Goal: Transaction & Acquisition: Purchase product/service

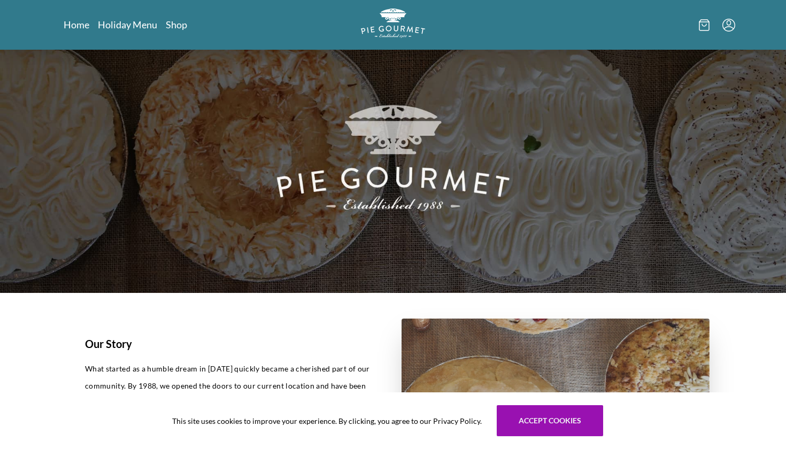
scroll to position [36, 0]
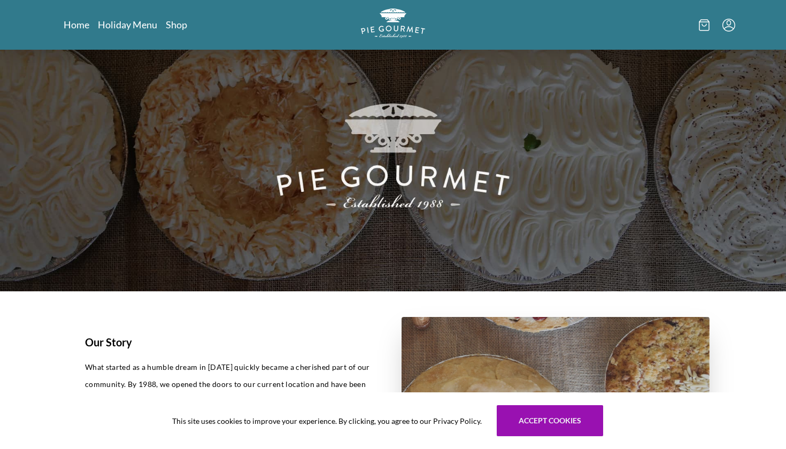
click at [510, 398] on div "This site uses cookies to improve your experience. By clicking, you agree to ou…" at bounding box center [393, 420] width 786 height 57
click at [509, 413] on button "Accept cookies" at bounding box center [549, 420] width 106 height 31
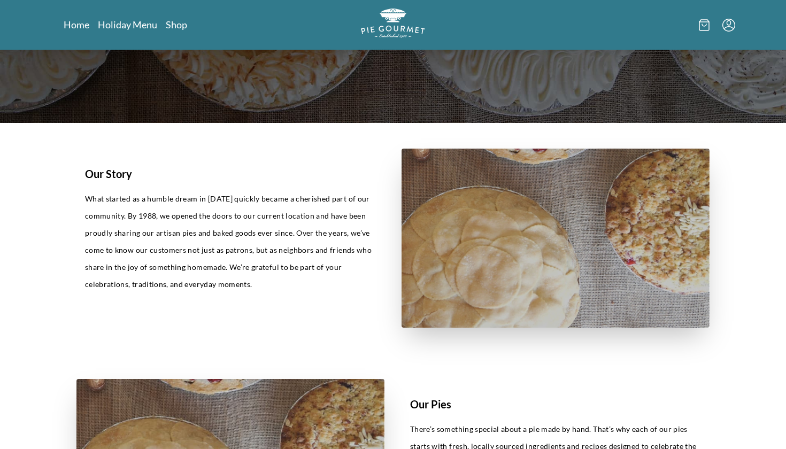
scroll to position [265, 0]
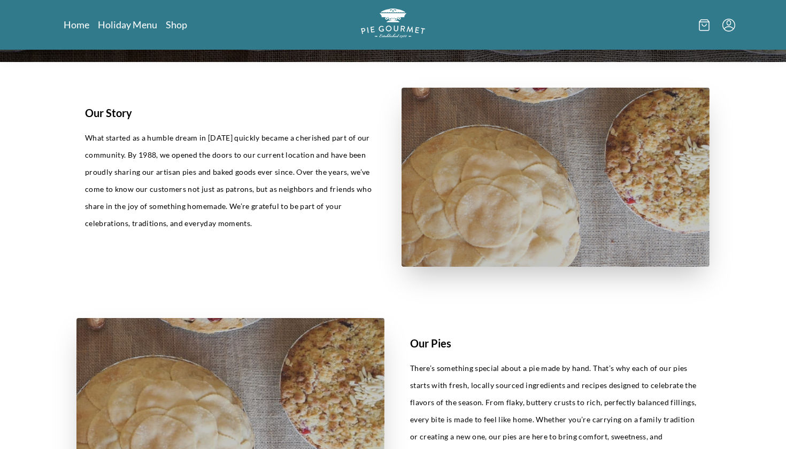
click at [178, 31] on nav "Home Holiday Menu Shop" at bounding box center [171, 24] width 215 height 13
click at [175, 26] on link "Shop" at bounding box center [176, 24] width 21 height 13
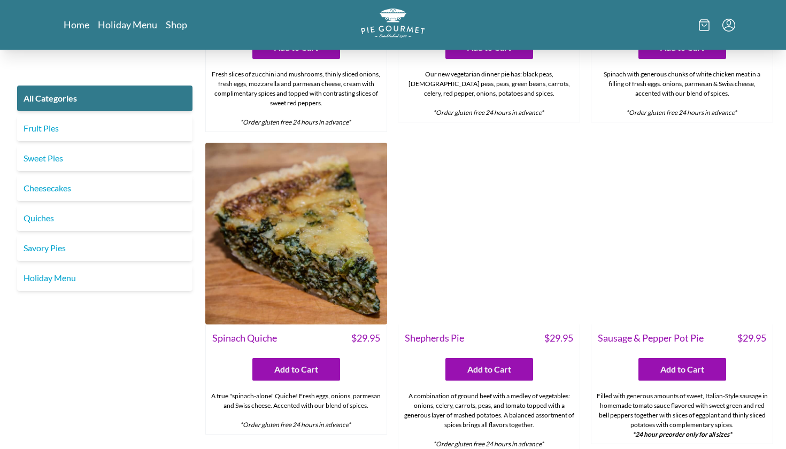
scroll to position [820, 0]
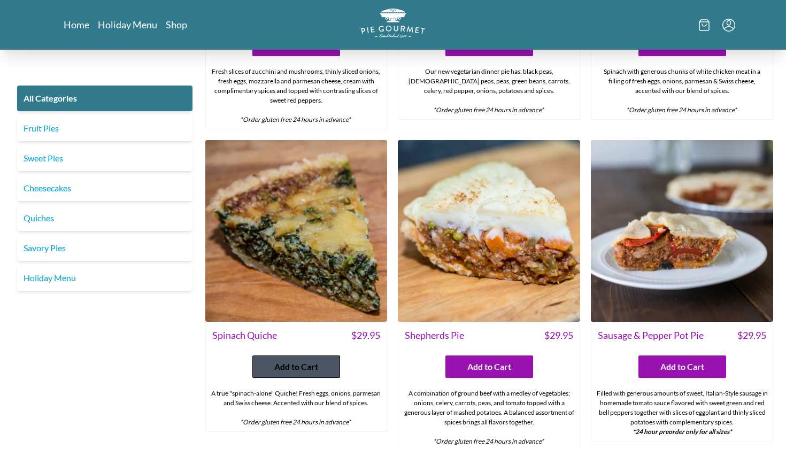
click at [293, 367] on span "Add to Cart" at bounding box center [296, 366] width 44 height 13
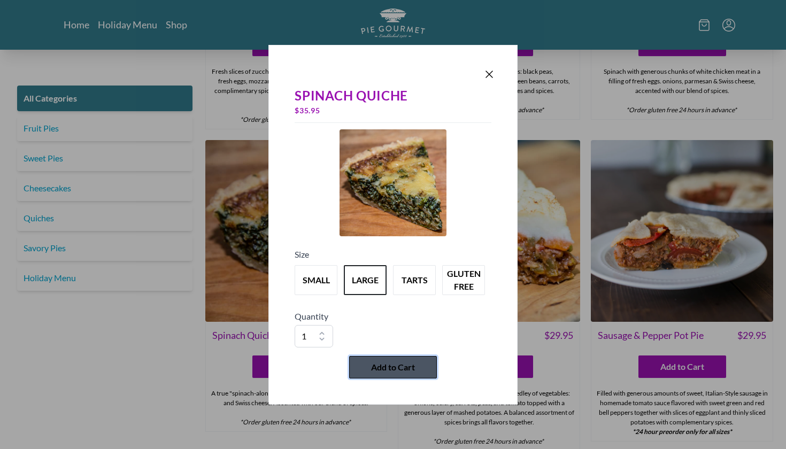
click at [399, 375] on button "Add to Cart" at bounding box center [393, 367] width 88 height 22
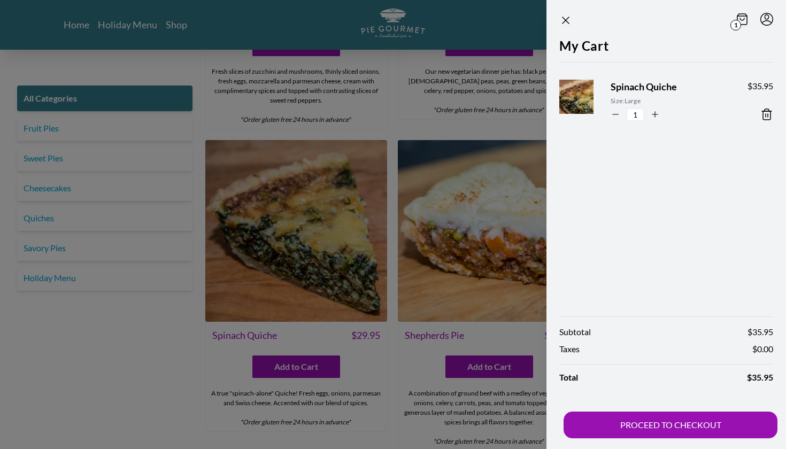
click at [150, 402] on div at bounding box center [393, 224] width 786 height 449
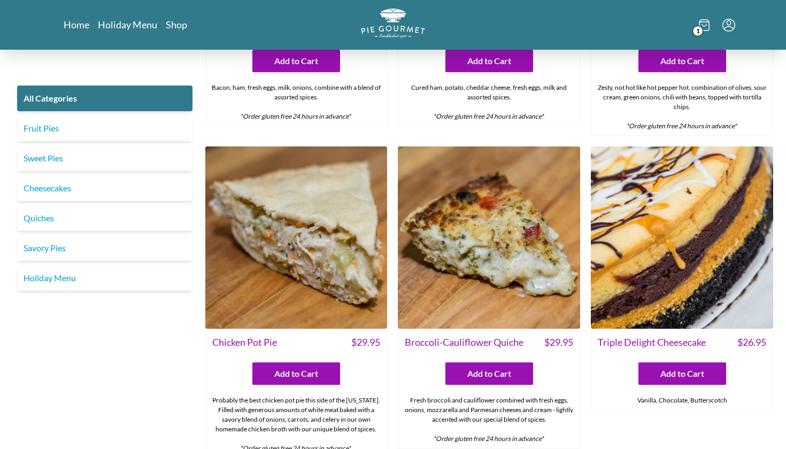
scroll to position [1453, 0]
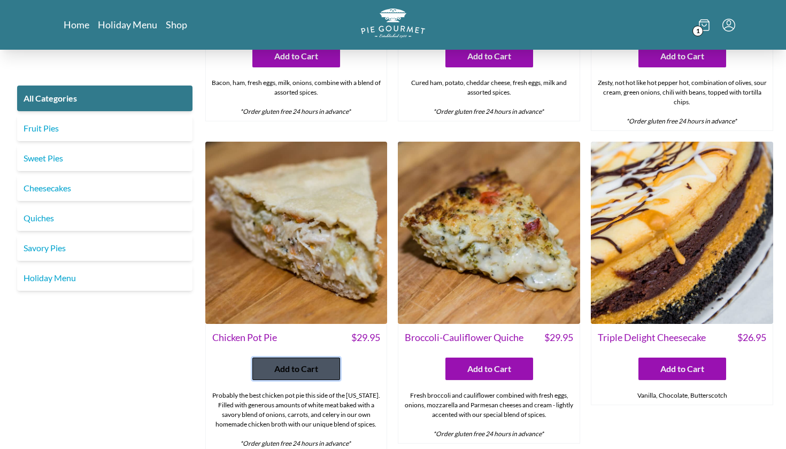
click at [259, 367] on button "Add to Cart" at bounding box center [296, 369] width 88 height 22
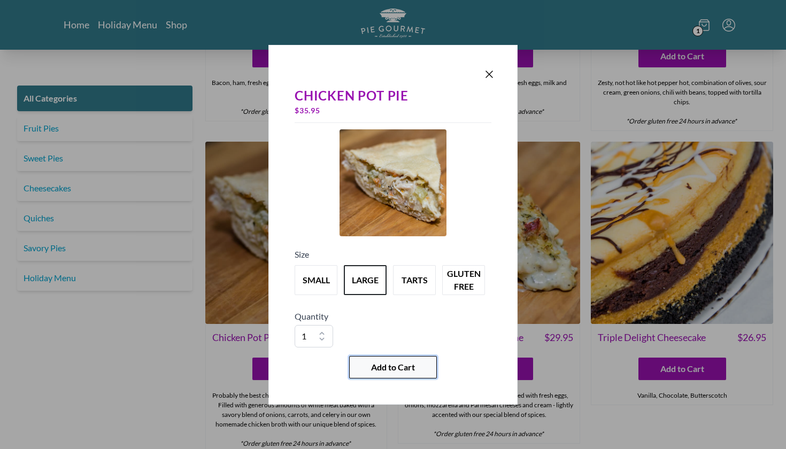
click at [376, 371] on span "Add to Cart" at bounding box center [393, 367] width 44 height 13
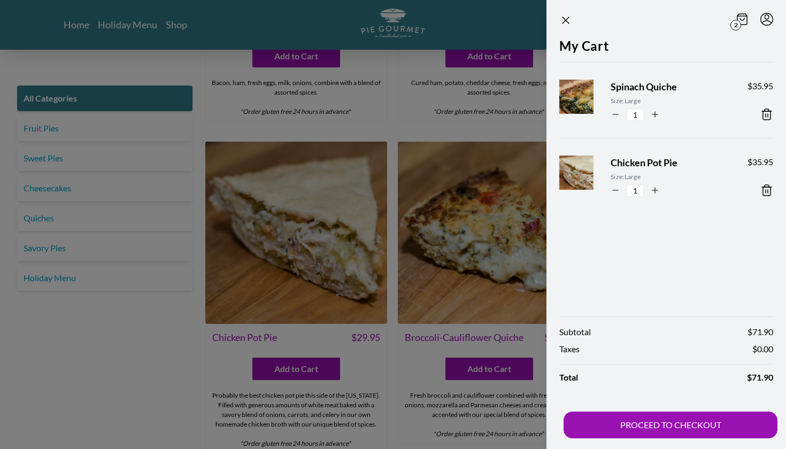
click at [165, 372] on div at bounding box center [393, 224] width 786 height 449
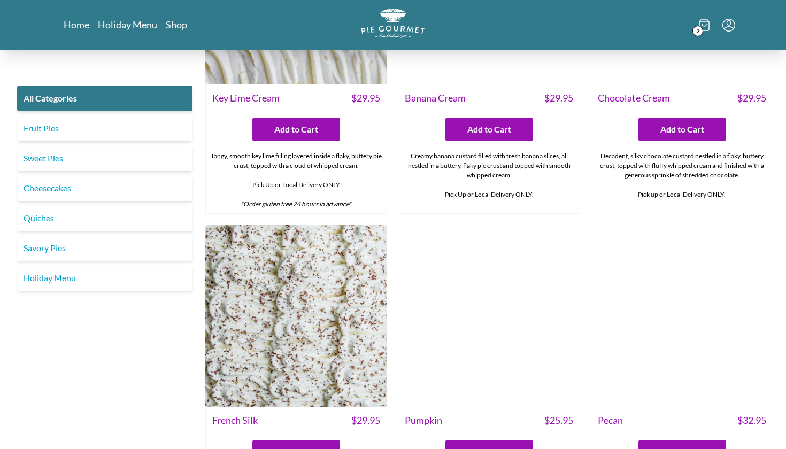
scroll to position [2203, 0]
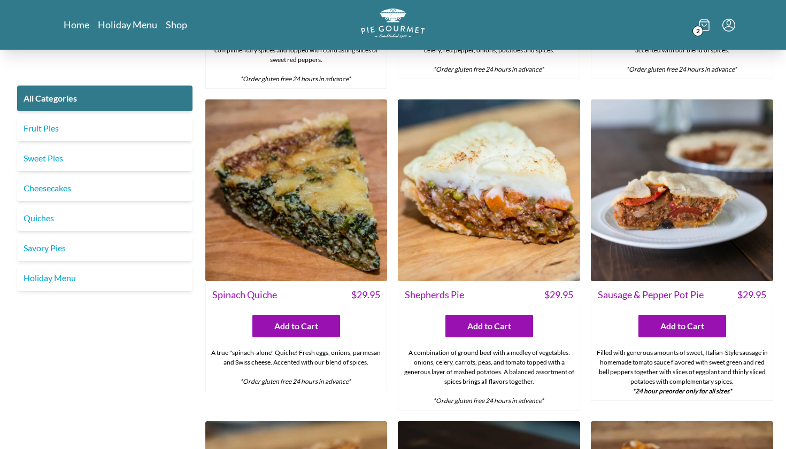
scroll to position [863, 0]
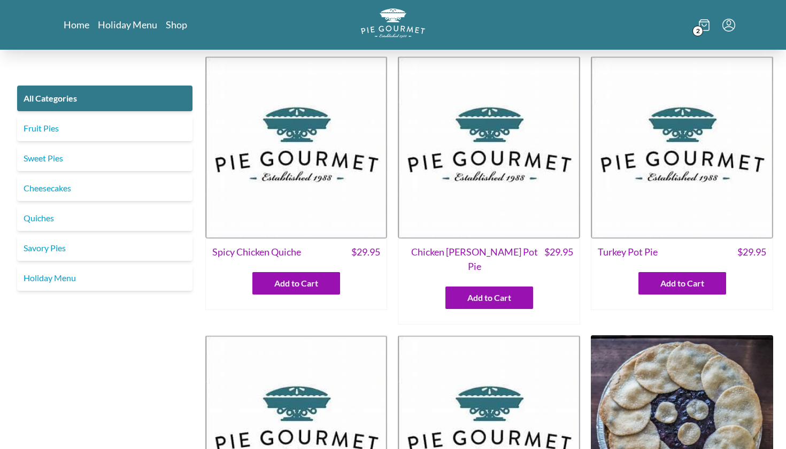
scroll to position [0, 0]
click at [45, 246] on link "Savory Pies" at bounding box center [104, 248] width 175 height 26
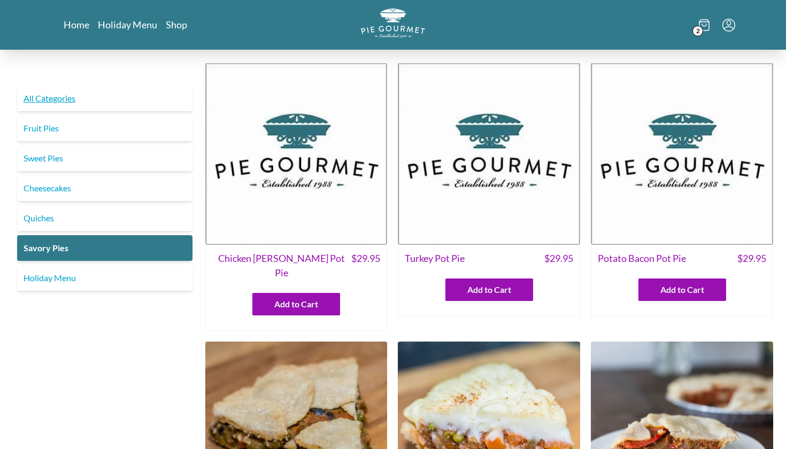
click at [49, 102] on link "All Categories" at bounding box center [104, 99] width 175 height 26
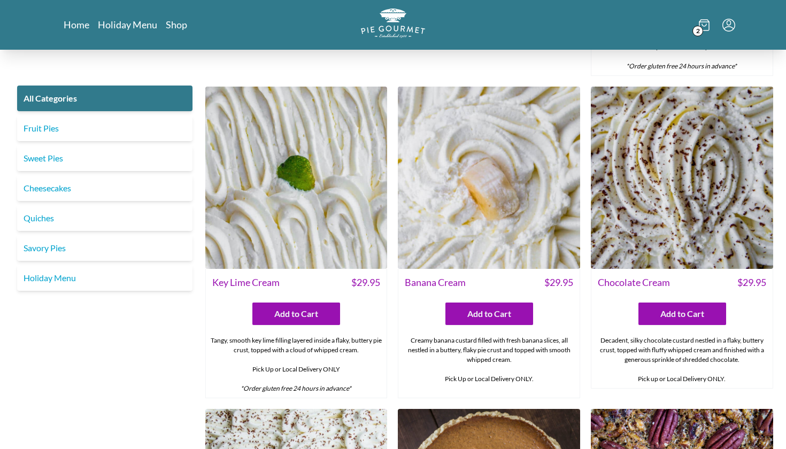
scroll to position [2197, 0]
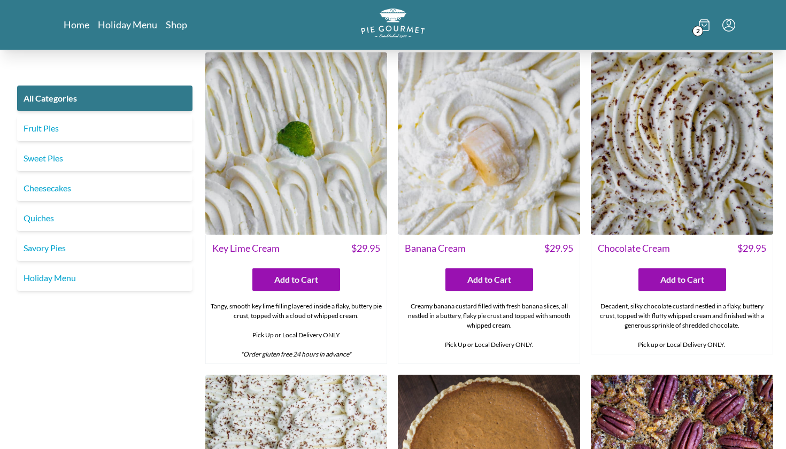
click at [688, 28] on div "2" at bounding box center [621, 25] width 228 height 33
click at [696, 27] on span "2" at bounding box center [697, 31] width 11 height 11
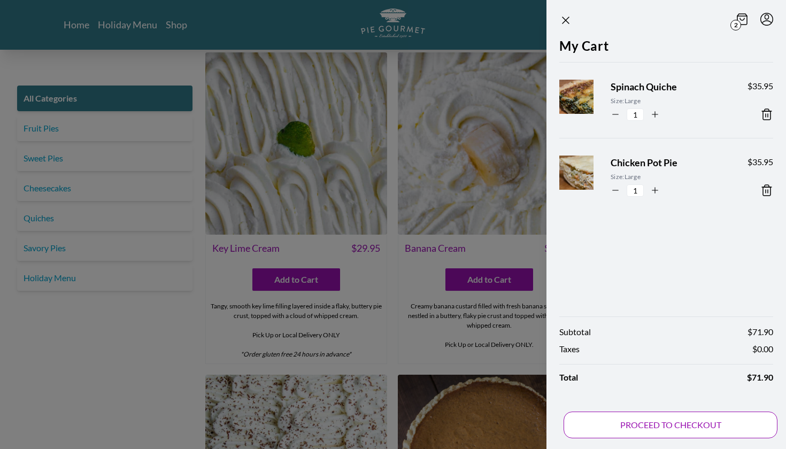
click at [648, 420] on button "PROCEED TO CHECKOUT" at bounding box center [670, 425] width 214 height 27
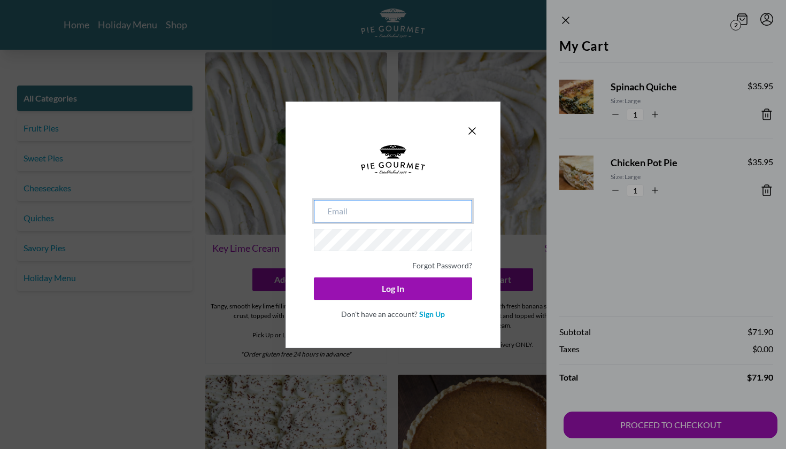
type input "[PERSON_NAME][EMAIL_ADDRESS][PERSON_NAME][DOMAIN_NAME]"
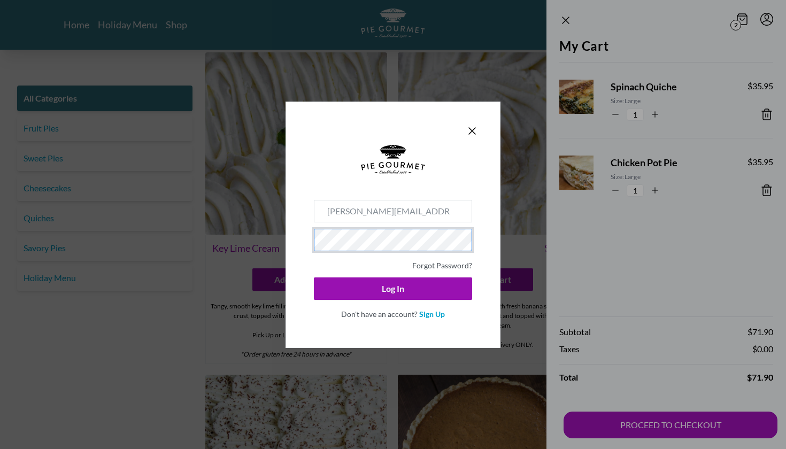
click at [393, 288] on button "Log In" at bounding box center [393, 288] width 158 height 22
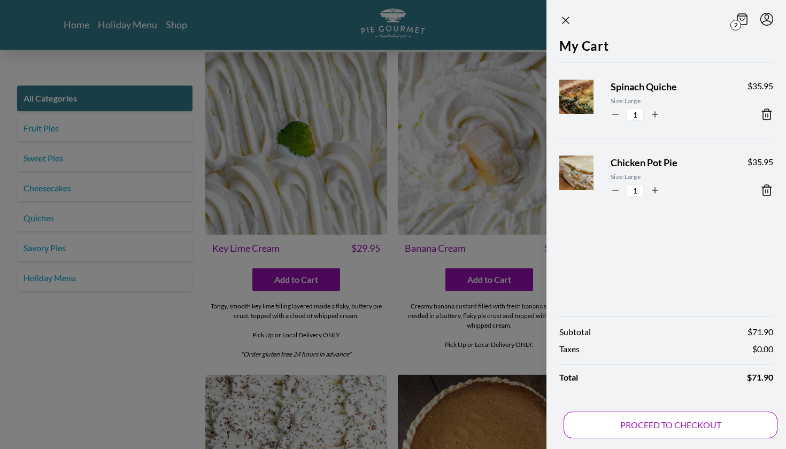
click at [597, 428] on button "PROCEED TO CHECKOUT" at bounding box center [670, 425] width 214 height 27
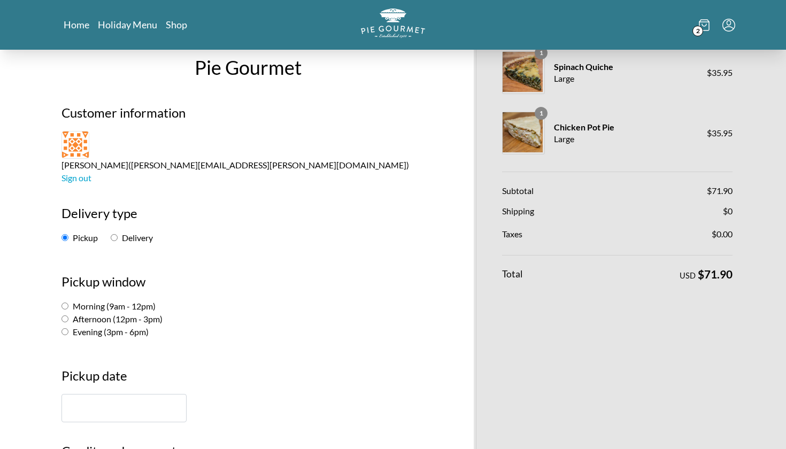
scroll to position [90, 0]
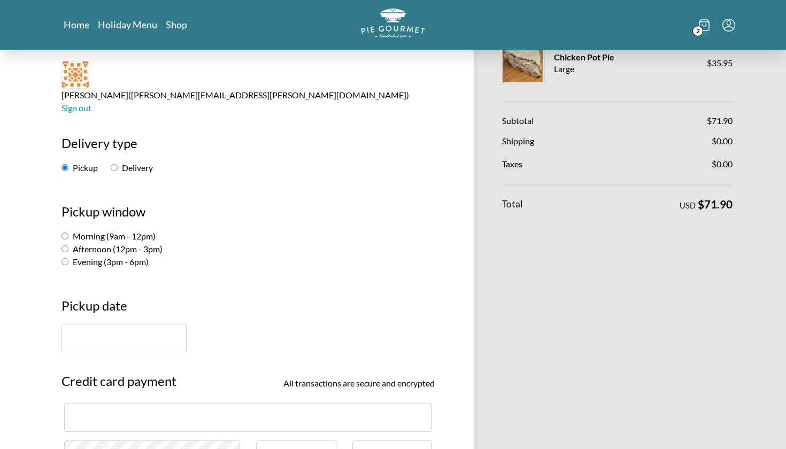
click at [126, 161] on div "Pickup Delivery" at bounding box center [247, 167] width 373 height 13
click at [113, 164] on input "Delivery" at bounding box center [114, 167] width 7 height 7
radio input "true"
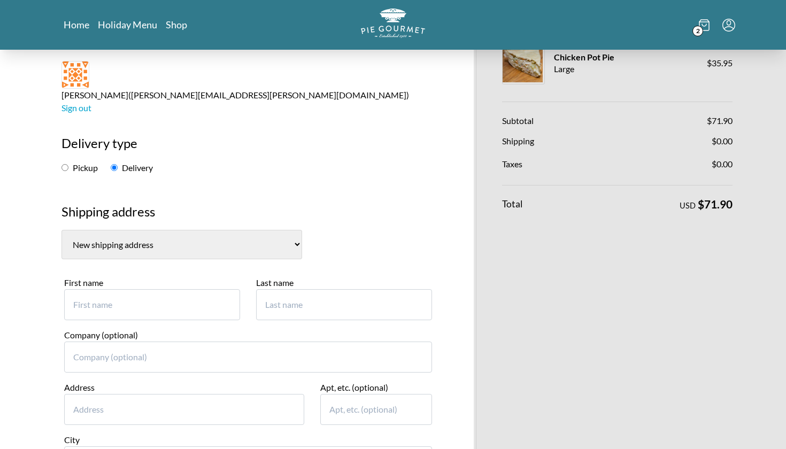
select select "1"
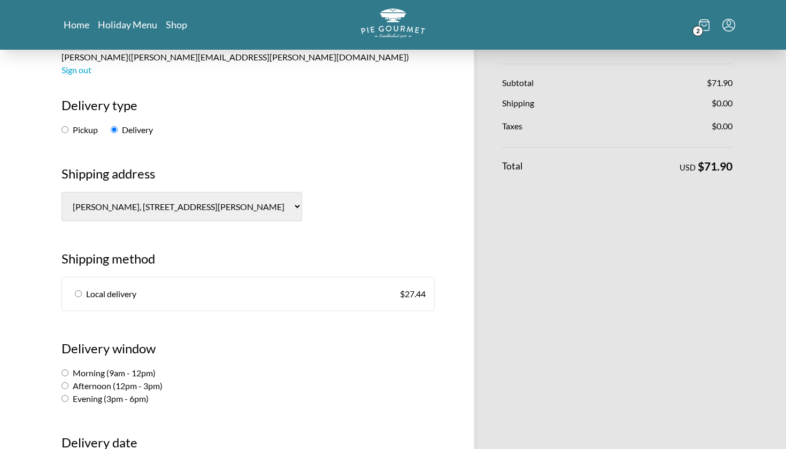
scroll to position [138, 0]
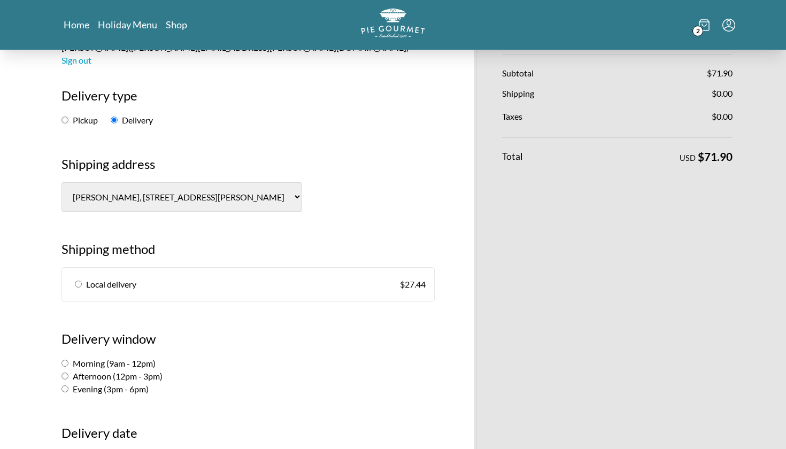
click at [80, 268] on link "Local delivery $ 27.44" at bounding box center [248, 284] width 372 height 33
radio input "true"
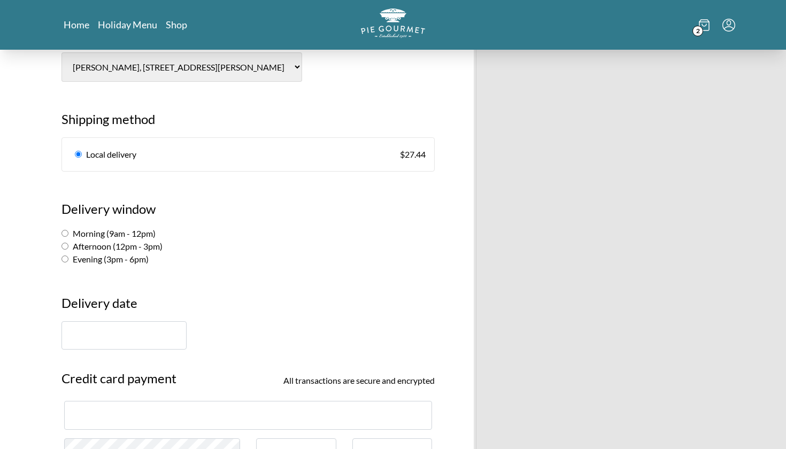
scroll to position [319, 0]
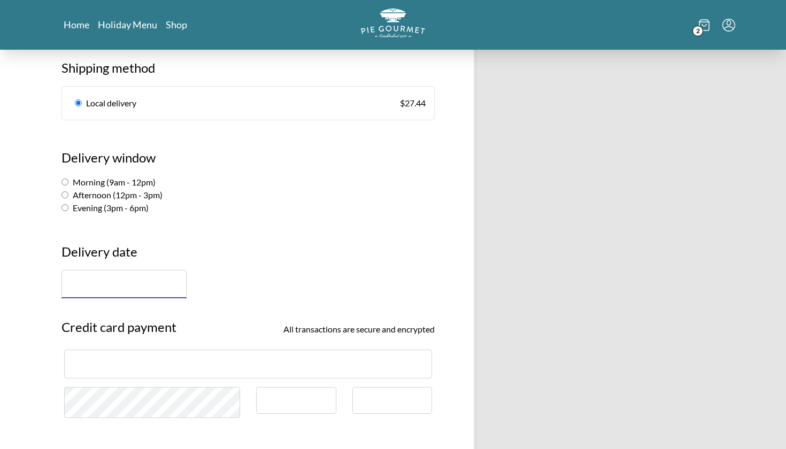
click at [95, 270] on input "text" at bounding box center [123, 284] width 125 height 28
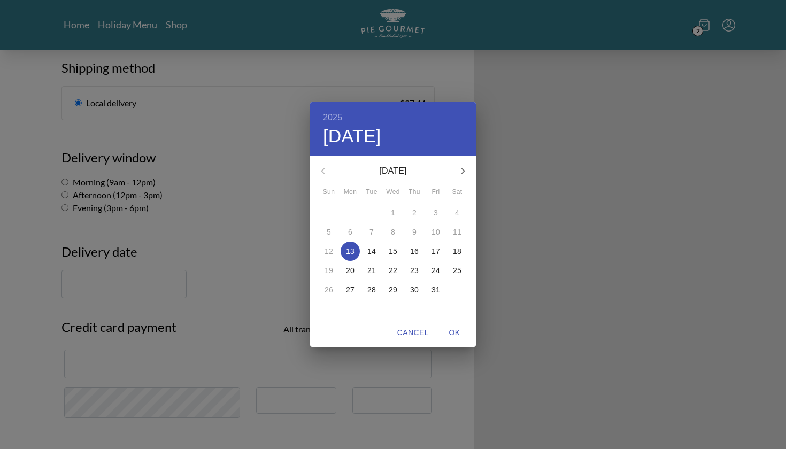
click at [371, 253] on p "14" at bounding box center [371, 251] width 9 height 11
click at [452, 331] on span "OK" at bounding box center [454, 332] width 26 height 13
type input "[DATE]"
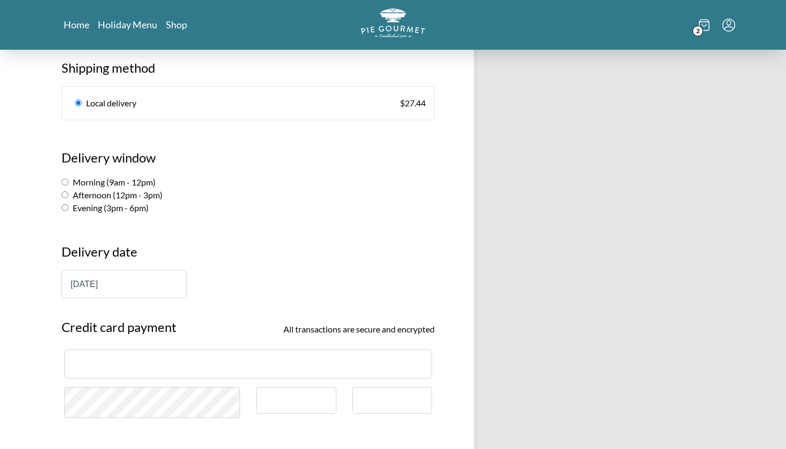
click at [123, 387] on div at bounding box center [152, 407] width 192 height 40
click at [269, 387] on div at bounding box center [296, 407] width 96 height 40
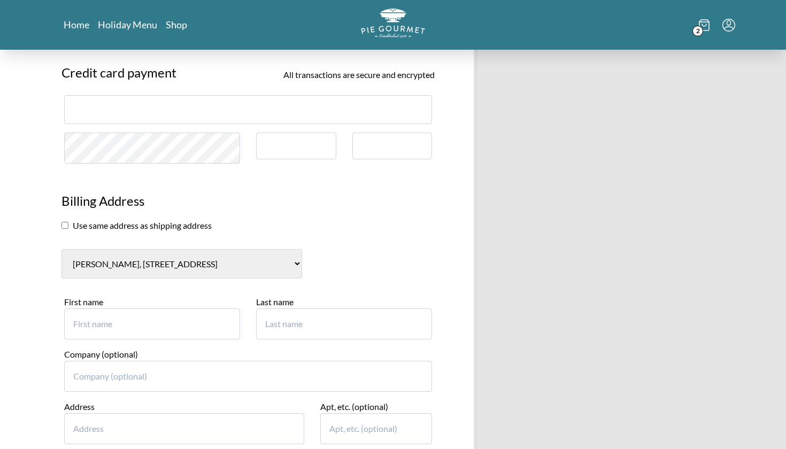
scroll to position [603, 0]
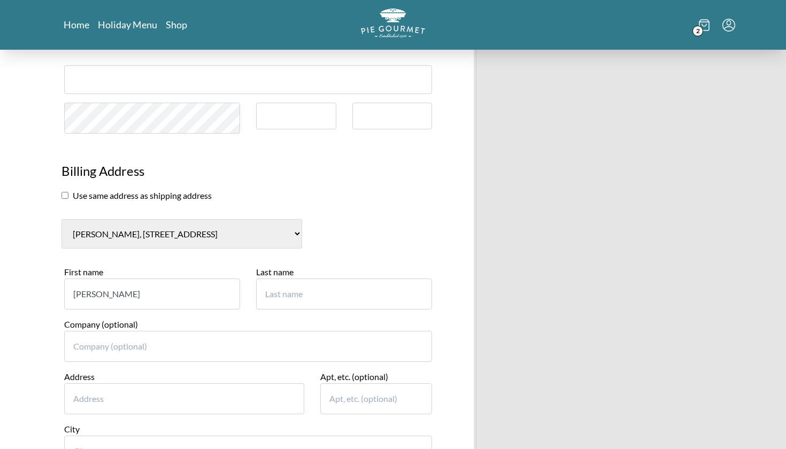
type input "[PERSON_NAME]"
type input "[STREET_ADDRESS]"
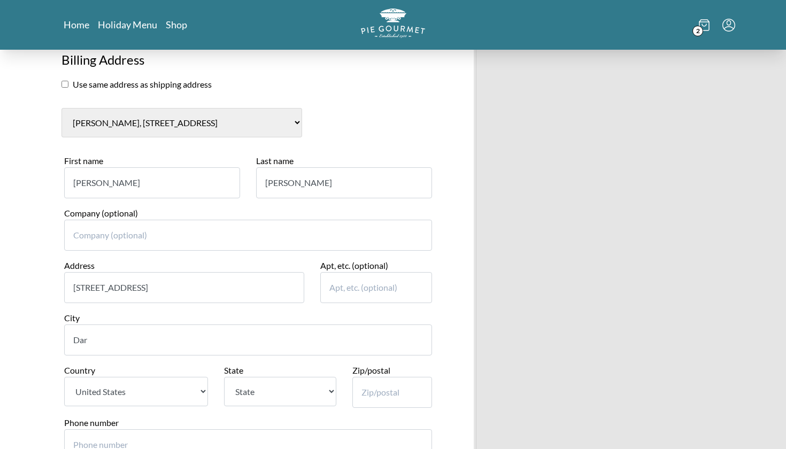
scroll to position [717, 0]
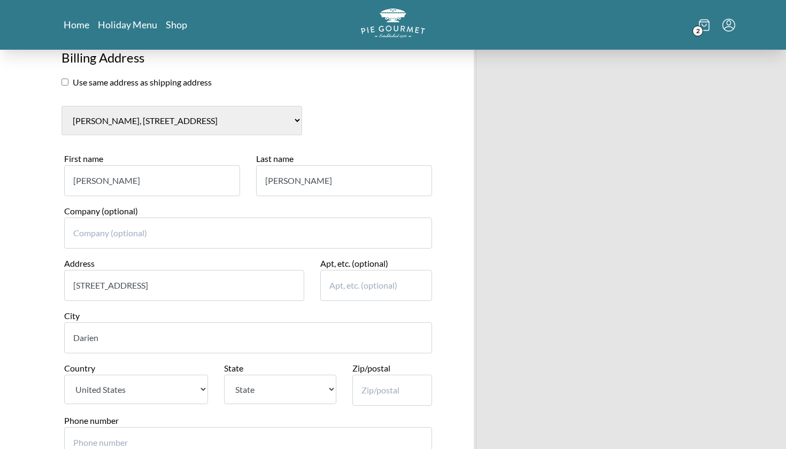
type input "Darien"
click at [289, 362] on div "State State [US_STATE] [US_STATE] [US_STATE] [US_STATE] [US_STATE] [US_STATE] […" at bounding box center [280, 388] width 128 height 52
click at [281, 362] on div "State State [US_STATE] [US_STATE] [US_STATE] [US_STATE] [US_STATE] [US_STATE] […" at bounding box center [280, 388] width 128 height 52
select select "CT"
type input "06820"
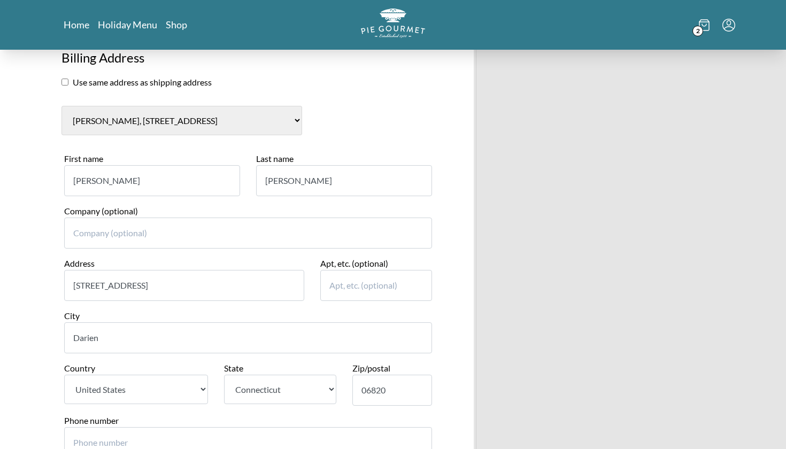
click at [198, 427] on input "Phone number" at bounding box center [248, 442] width 368 height 31
type input "203"
type input "2036850502"
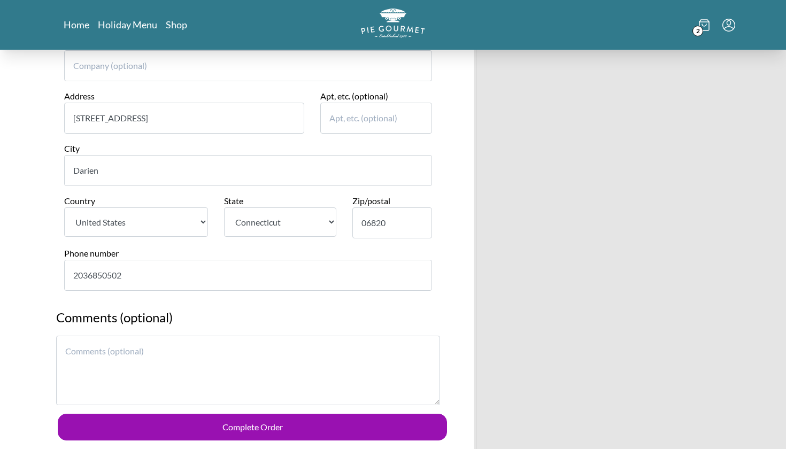
scroll to position [886, 0]
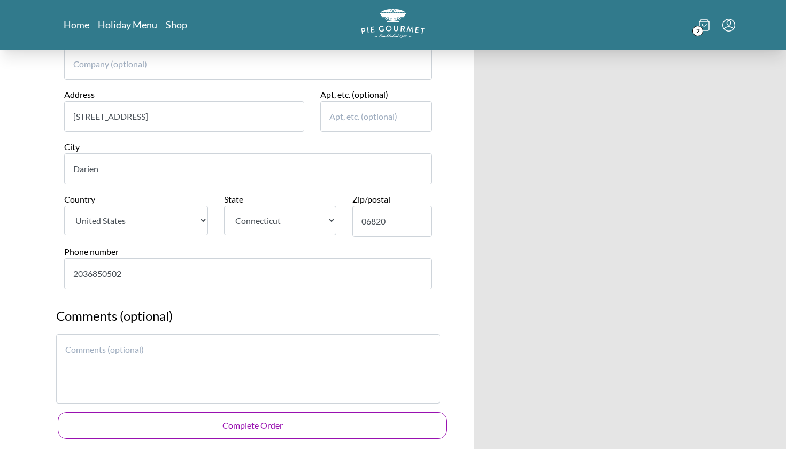
click at [208, 412] on button "Complete Order" at bounding box center [252, 425] width 389 height 27
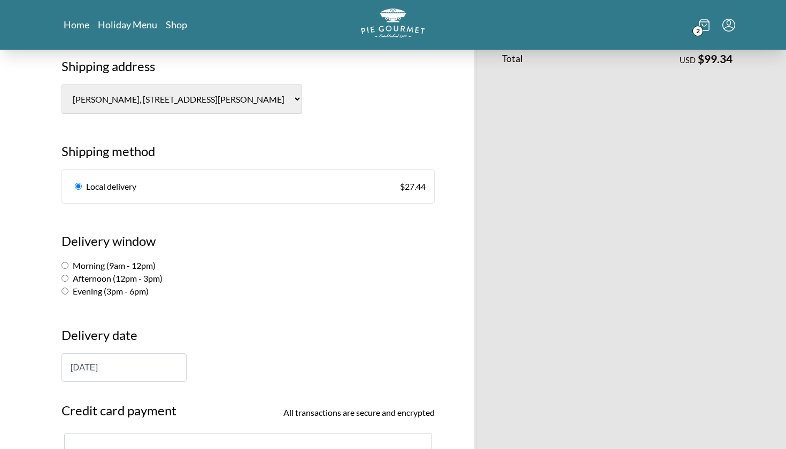
click at [121, 273] on label "Afternoon (12pm - 3pm)" at bounding box center [111, 278] width 101 height 10
click at [68, 275] on input "Afternoon (12pm - 3pm)" at bounding box center [64, 278] width 7 height 7
radio input "true"
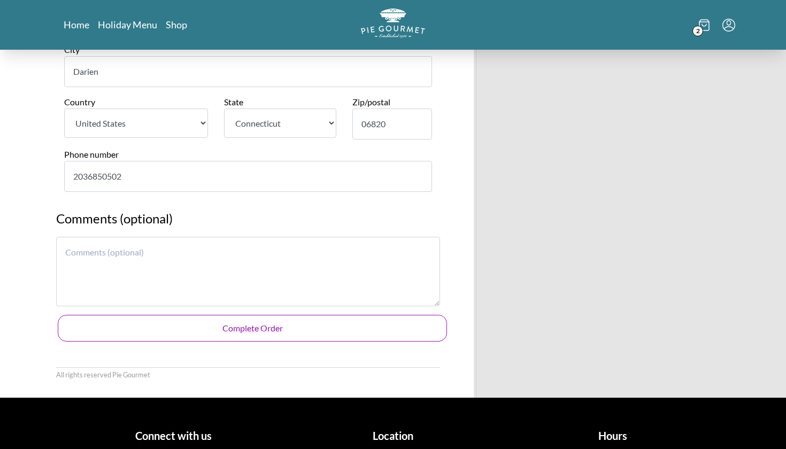
scroll to position [982, 0]
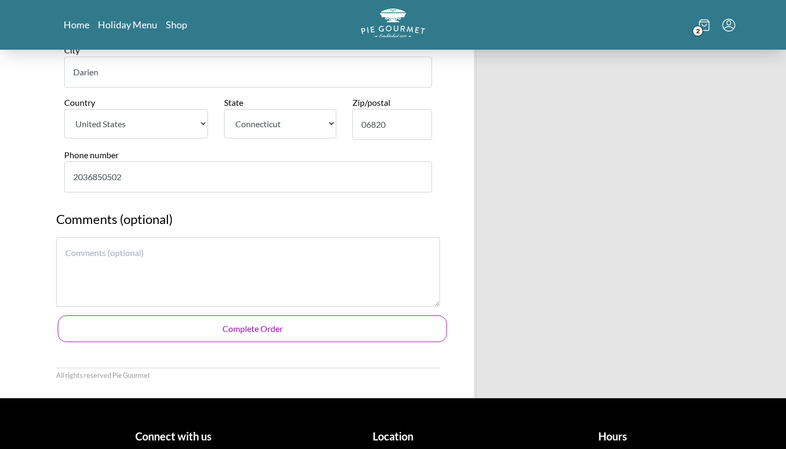
click at [142, 315] on button "Complete Order" at bounding box center [252, 328] width 389 height 27
